Goal: Information Seeking & Learning: Check status

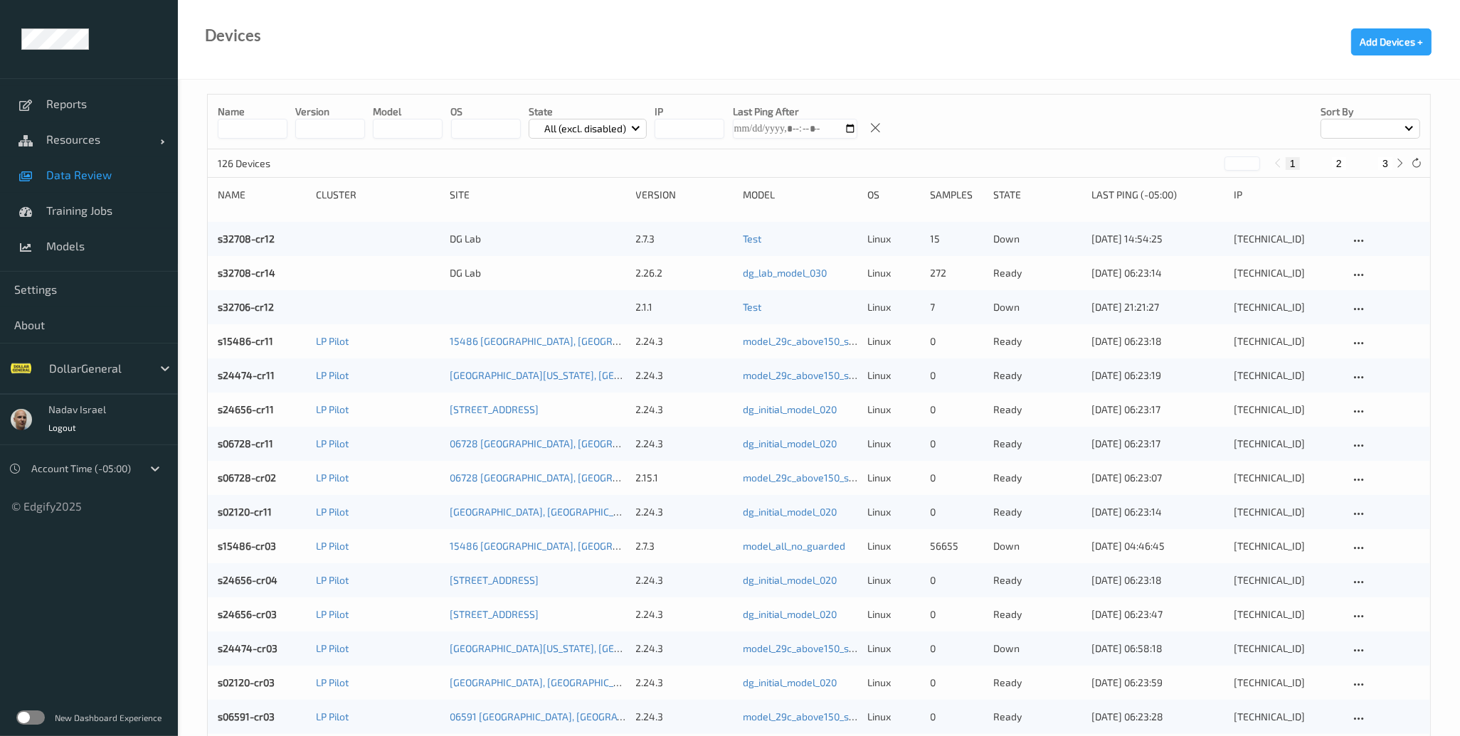
click at [73, 174] on span "Data Review" at bounding box center [104, 175] width 117 height 14
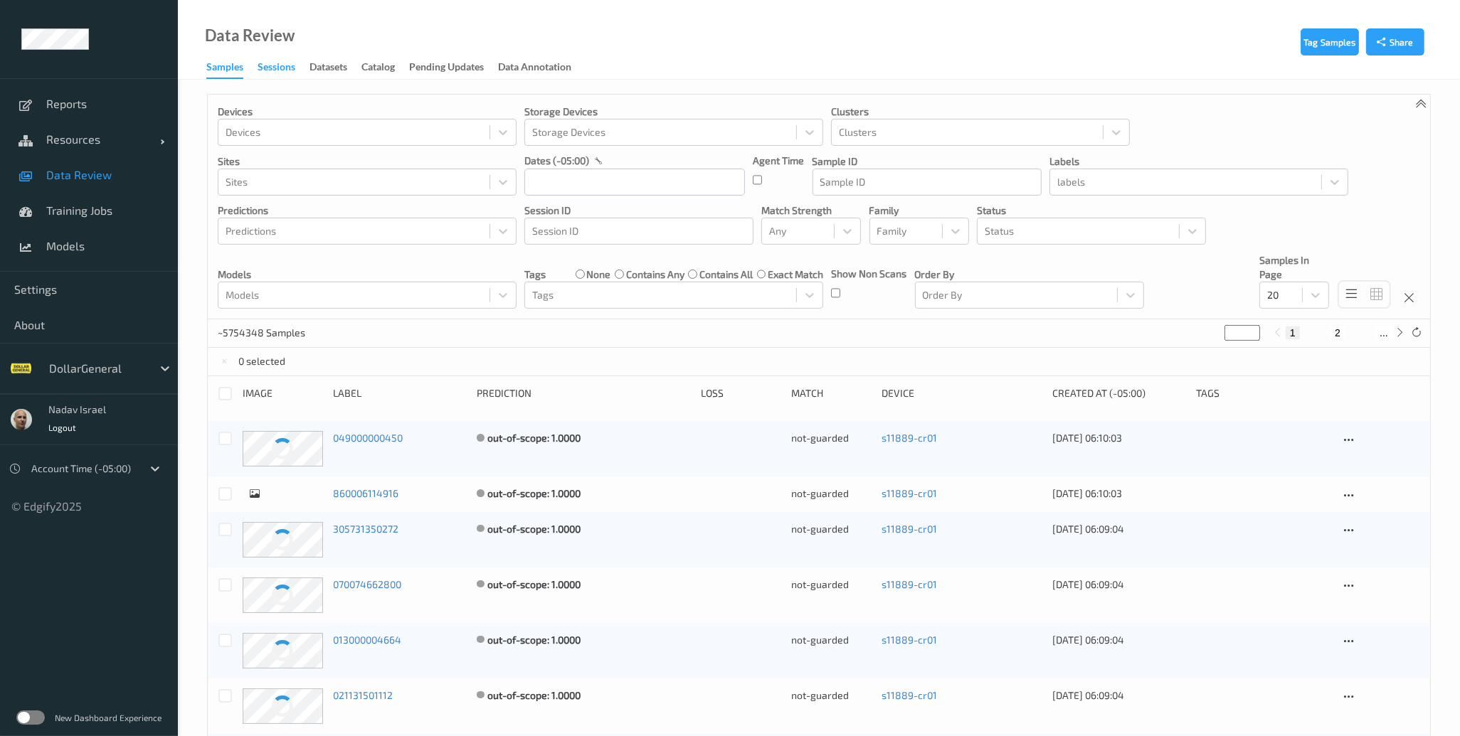
click at [286, 63] on div "Sessions" at bounding box center [277, 69] width 38 height 18
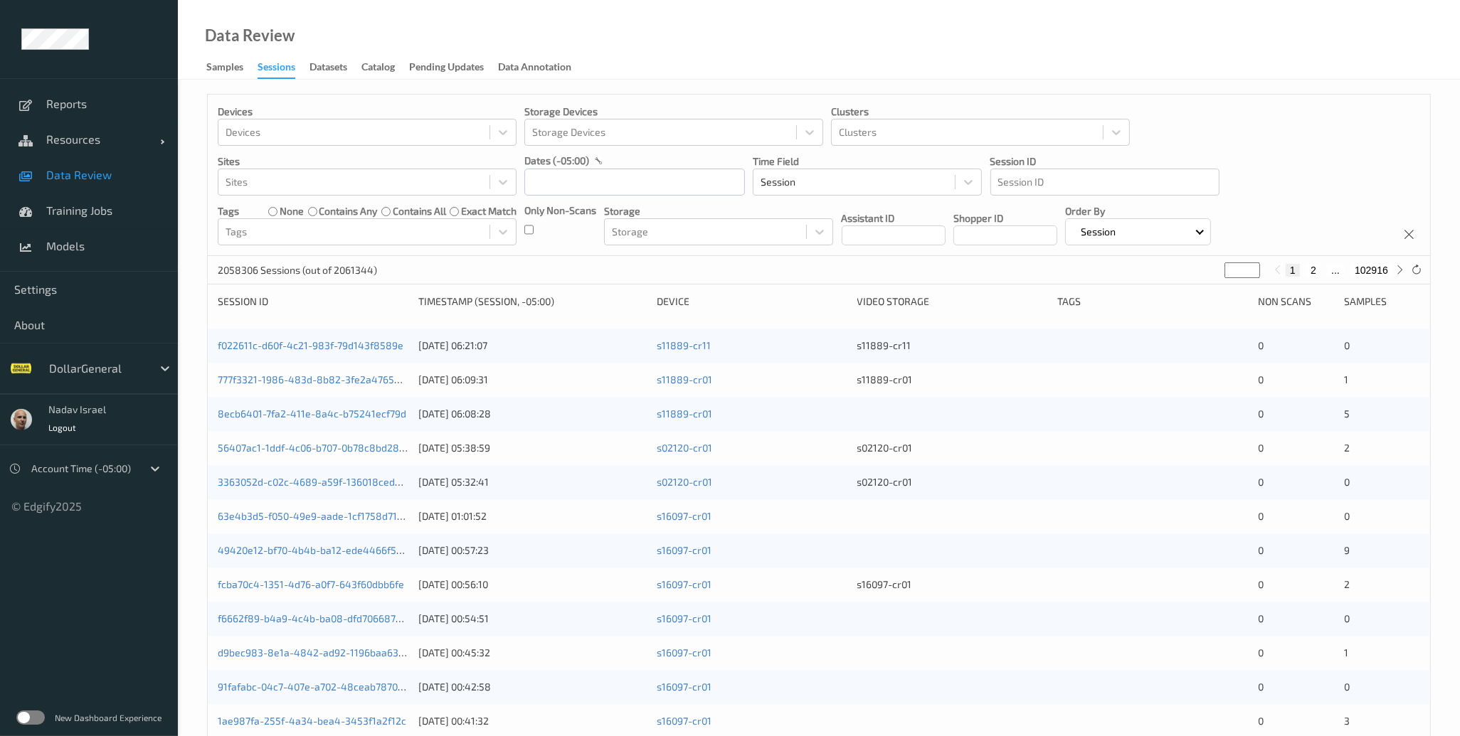
click at [44, 716] on label at bounding box center [30, 718] width 28 height 14
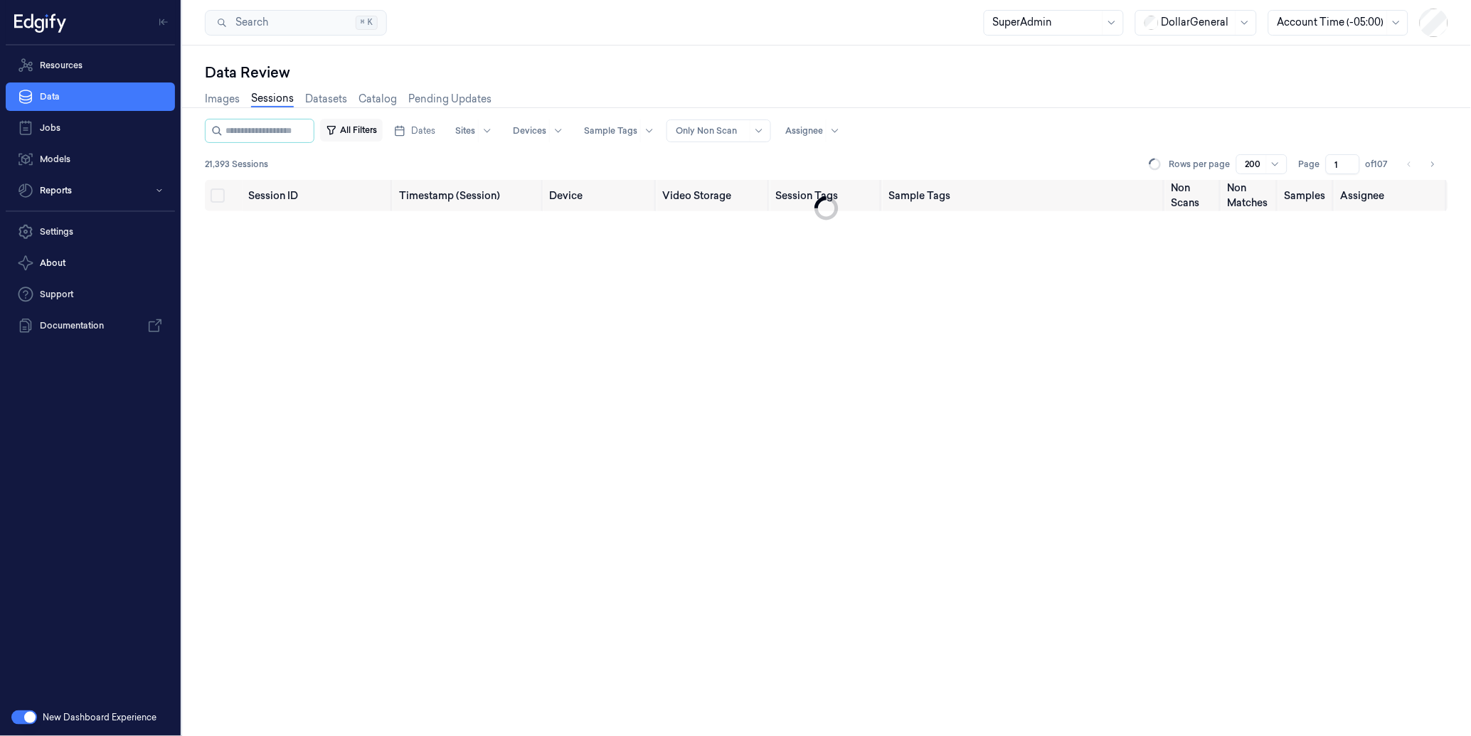
click at [380, 134] on button "All Filters" at bounding box center [351, 130] width 63 height 23
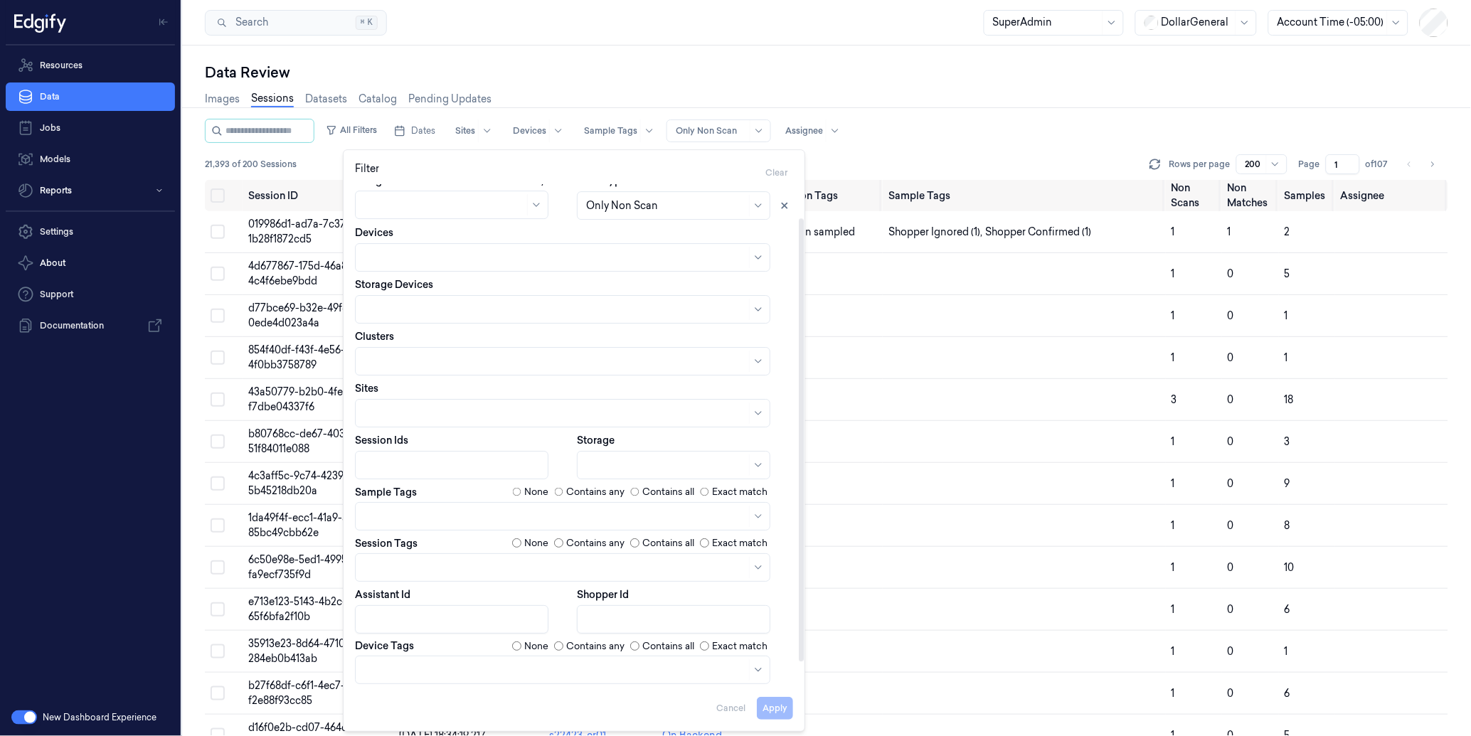
scroll to position [64, 0]
click at [425, 566] on div at bounding box center [555, 565] width 382 height 15
click at [475, 623] on div "scanned-for-non-scans" at bounding box center [562, 622] width 397 height 15
click at [773, 709] on button "Apply" at bounding box center [775, 709] width 36 height 23
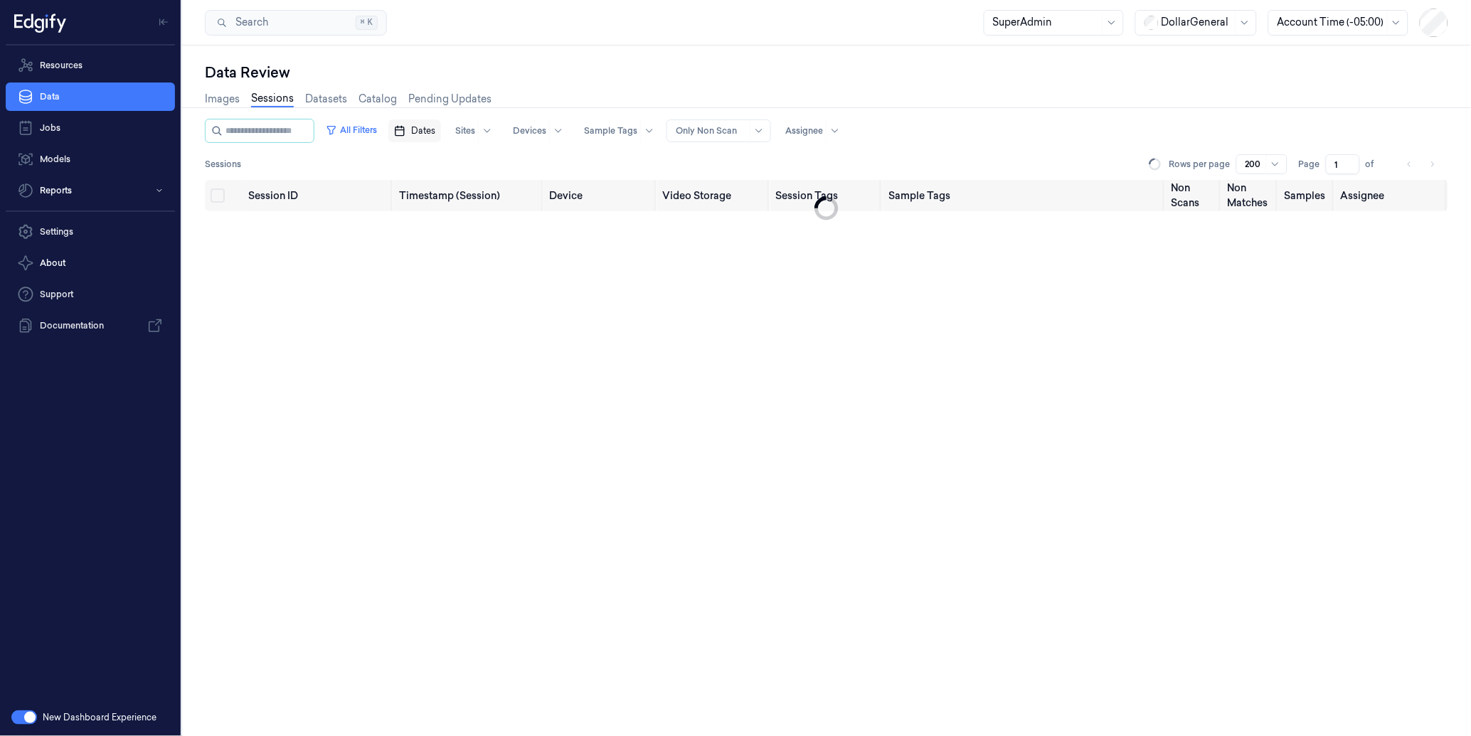
click at [435, 127] on span "Dates" at bounding box center [423, 130] width 24 height 13
click at [452, 243] on button "8" at bounding box center [456, 244] width 23 height 23
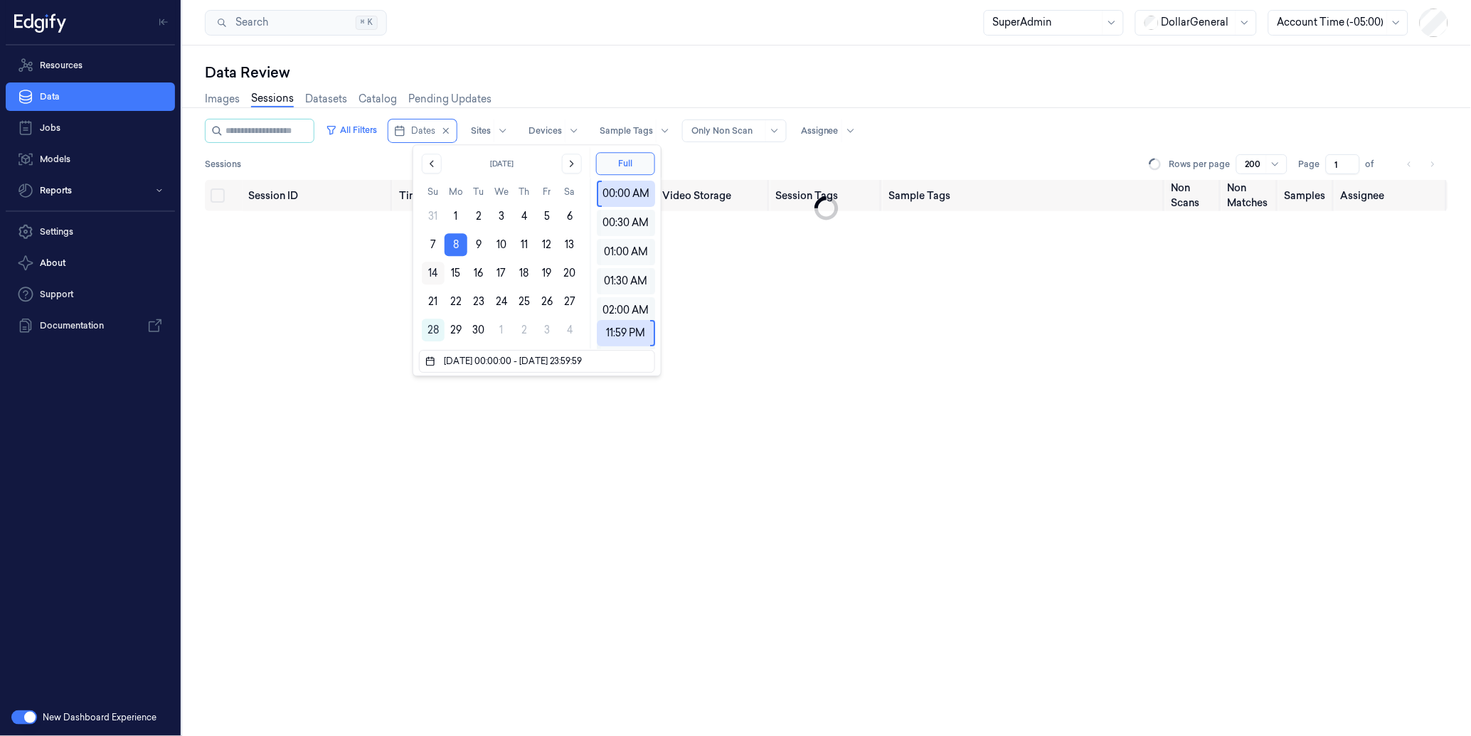
click at [430, 276] on button "14" at bounding box center [433, 273] width 23 height 23
type input "08/09/2025 00:00:00 - 14/09/2025 23:59:59"
click at [763, 22] on div "Search Search... ⌘ K SuperAdmin DollarGeneral Account Time (-05:00)" at bounding box center [826, 23] width 1289 height 46
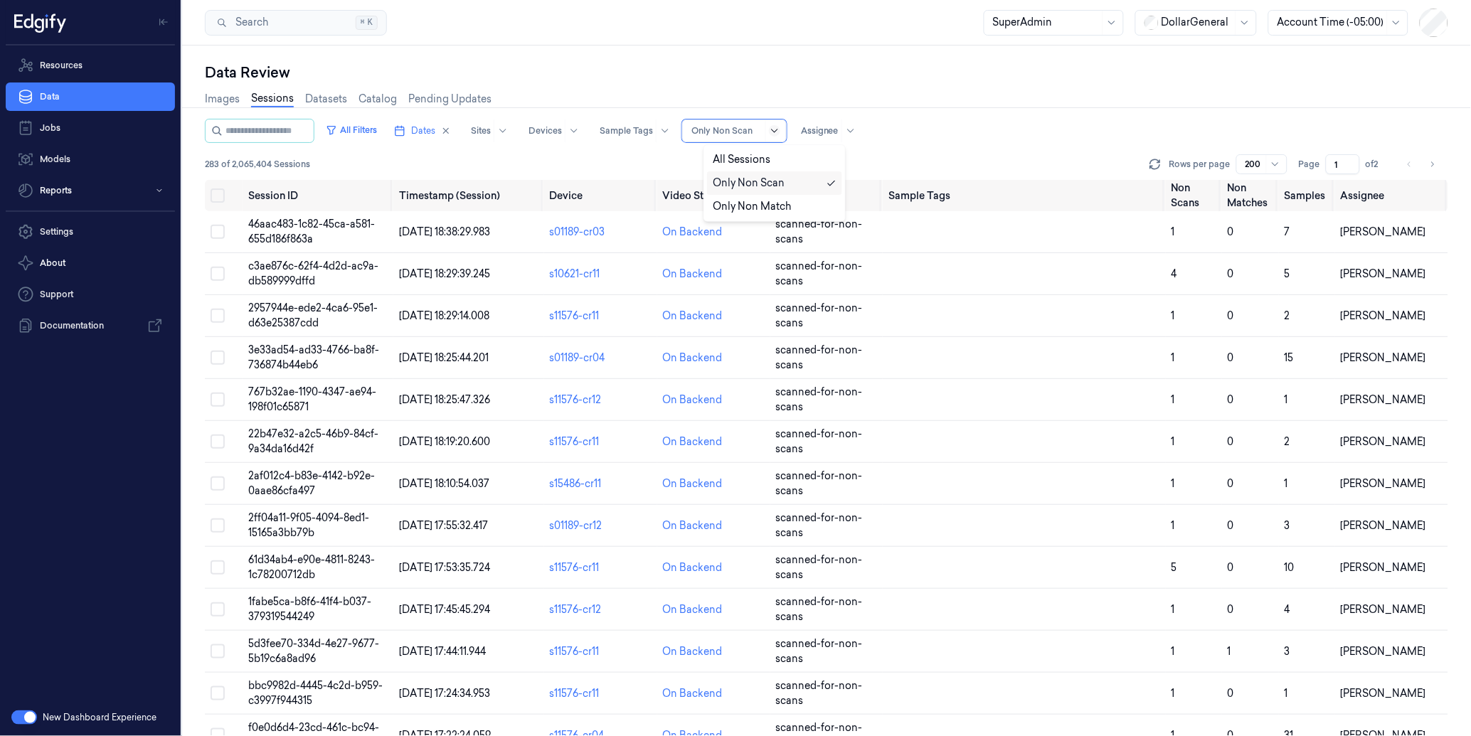
click at [780, 129] on icon at bounding box center [774, 130] width 11 height 11
click at [788, 181] on div "Only Non Scan" at bounding box center [775, 183] width 124 height 15
click at [875, 46] on div "Data Review Images Sessions Datasets Catalog Pending Updates All Filters Dates …" at bounding box center [826, 391] width 1289 height 691
click at [383, 132] on button "All Filters" at bounding box center [351, 130] width 63 height 23
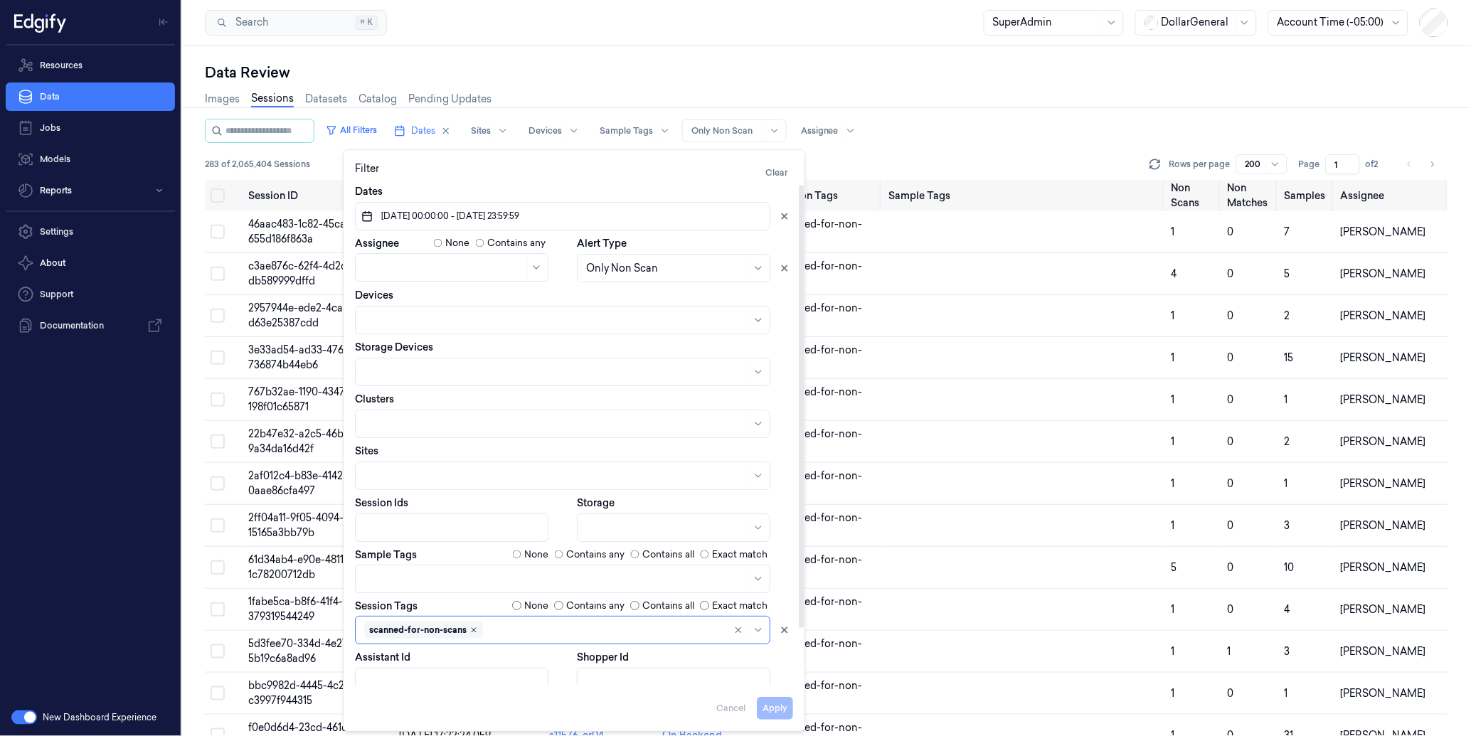
click at [472, 630] on icon "Remove ,scanned-for-non-scans" at bounding box center [474, 630] width 9 height 9
drag, startPoint x: 779, startPoint y: 712, endPoint x: 804, endPoint y: 228, distance: 485.1
click at [780, 712] on button "Apply" at bounding box center [775, 709] width 36 height 23
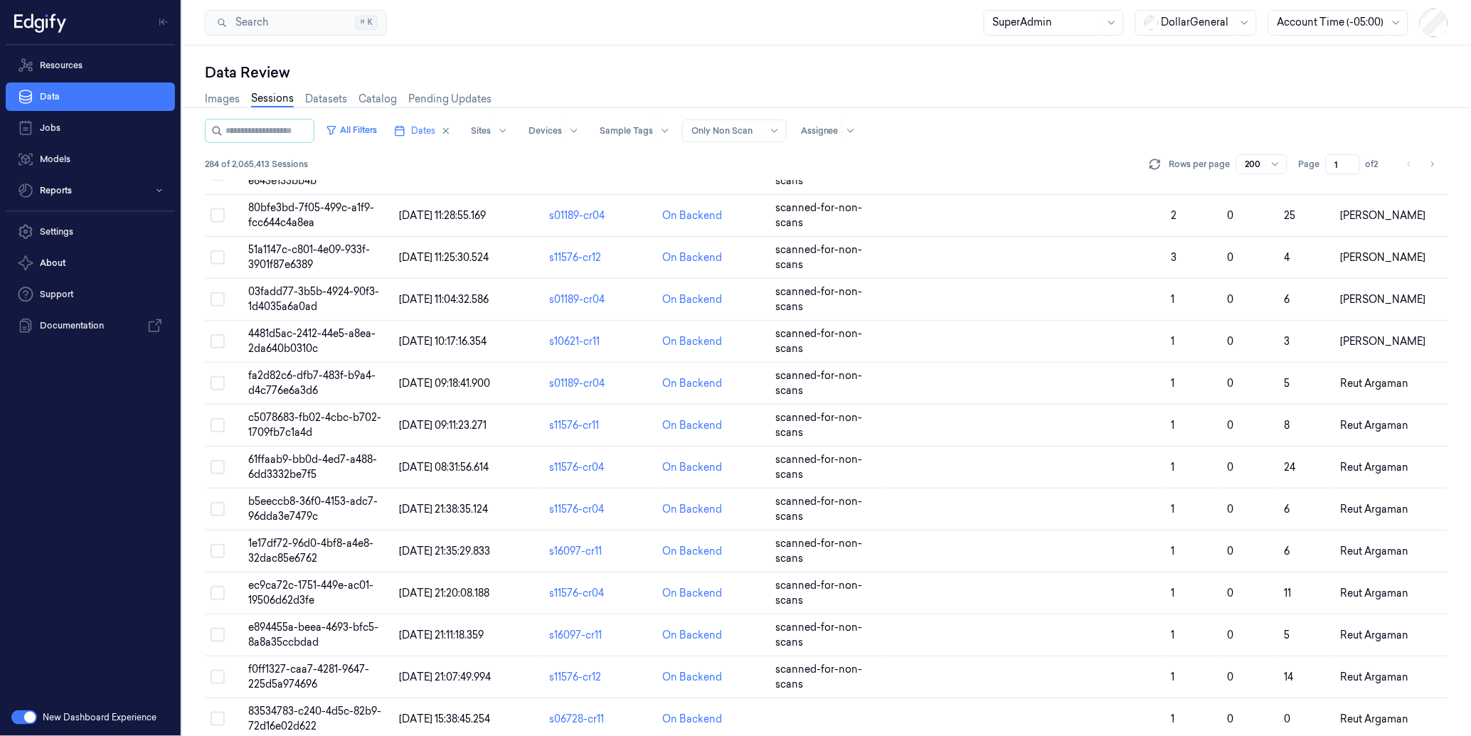
scroll to position [4473, 0]
